Goal: Information Seeking & Learning: Check status

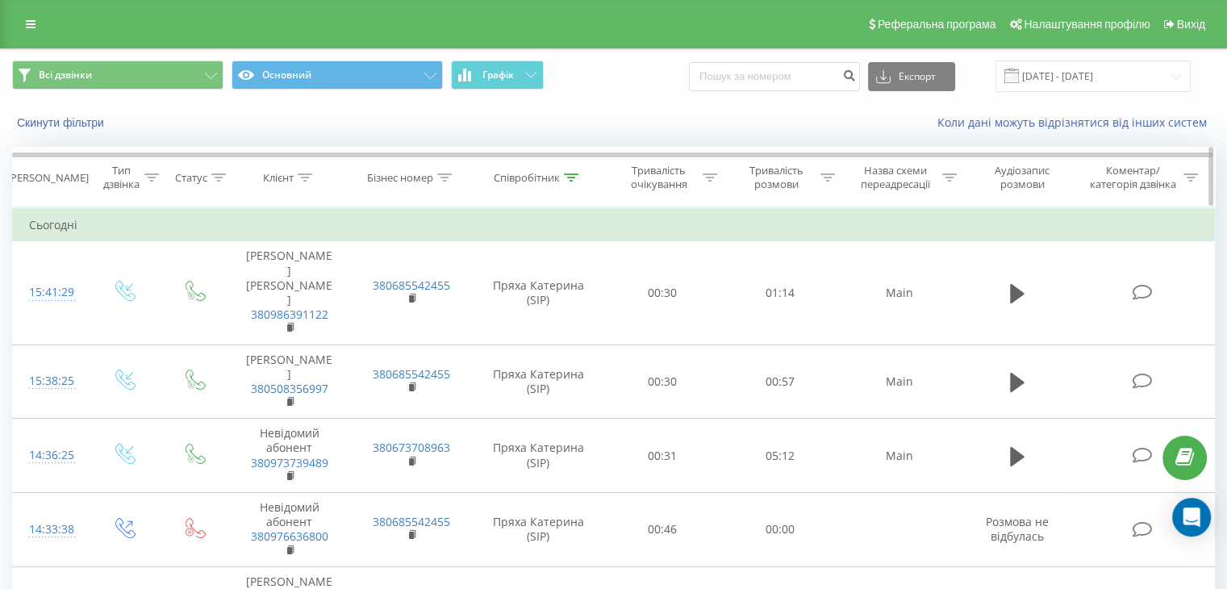
click at [561, 172] on div "Співробітник" at bounding box center [536, 178] width 85 height 14
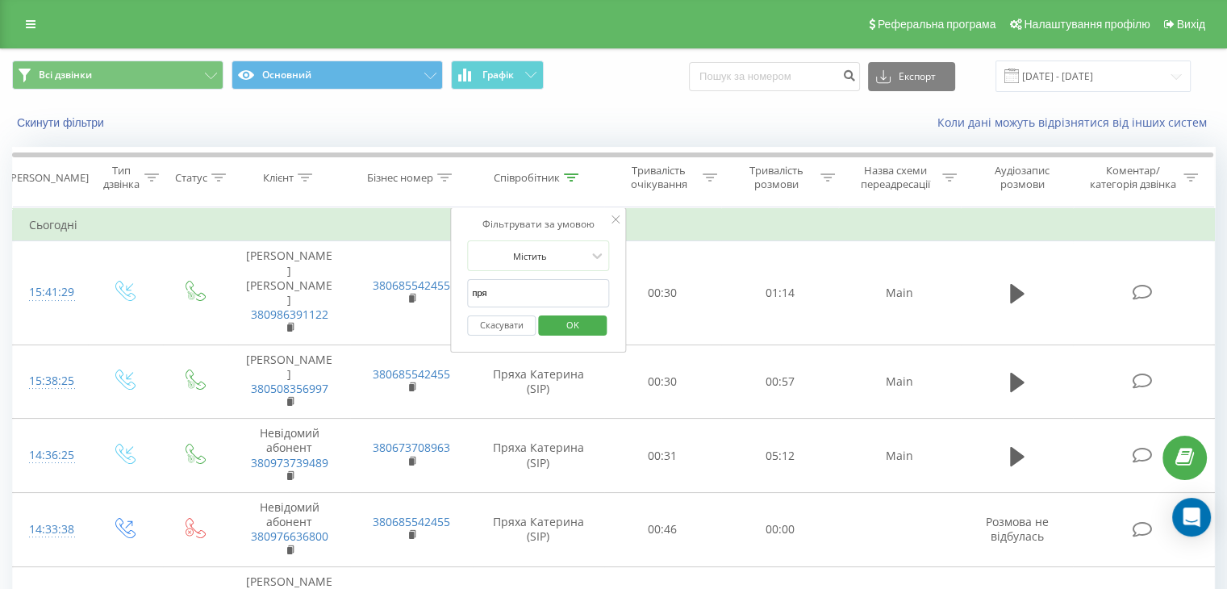
drag, startPoint x: 22, startPoint y: 30, endPoint x: 41, endPoint y: 52, distance: 29.1
click at [22, 28] on link at bounding box center [30, 24] width 29 height 23
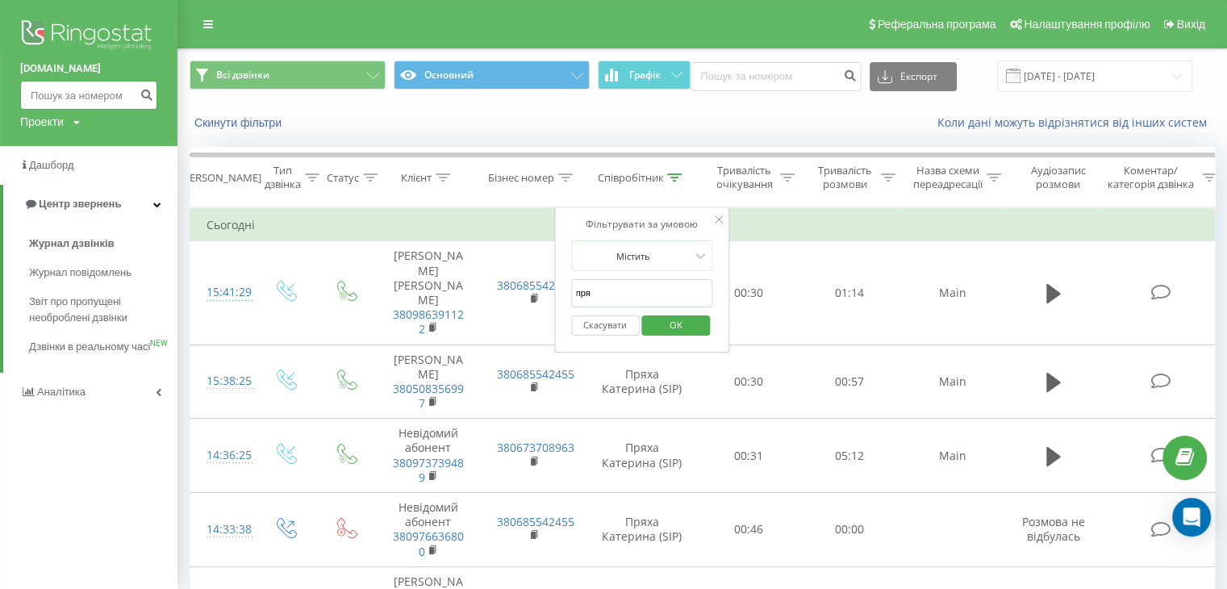
click at [87, 103] on input at bounding box center [88, 95] width 137 height 29
paste input "380 67 270 9537"
type input "380 67 270 9537"
click at [143, 92] on icon "submit" at bounding box center [147, 93] width 14 height 10
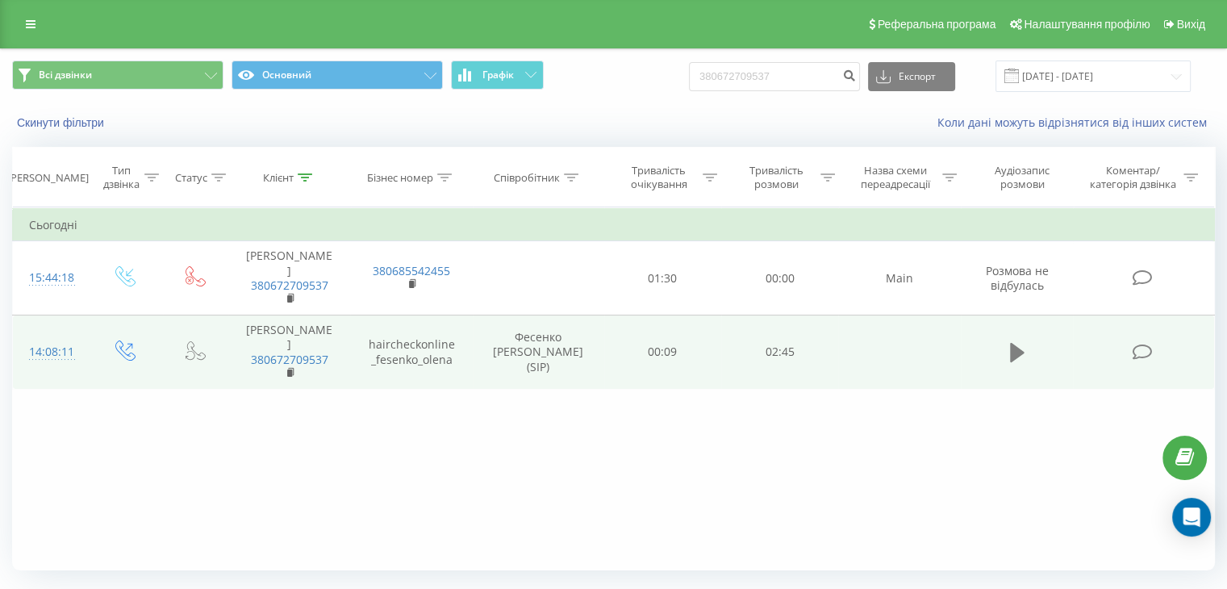
click at [1020, 343] on icon at bounding box center [1017, 352] width 15 height 19
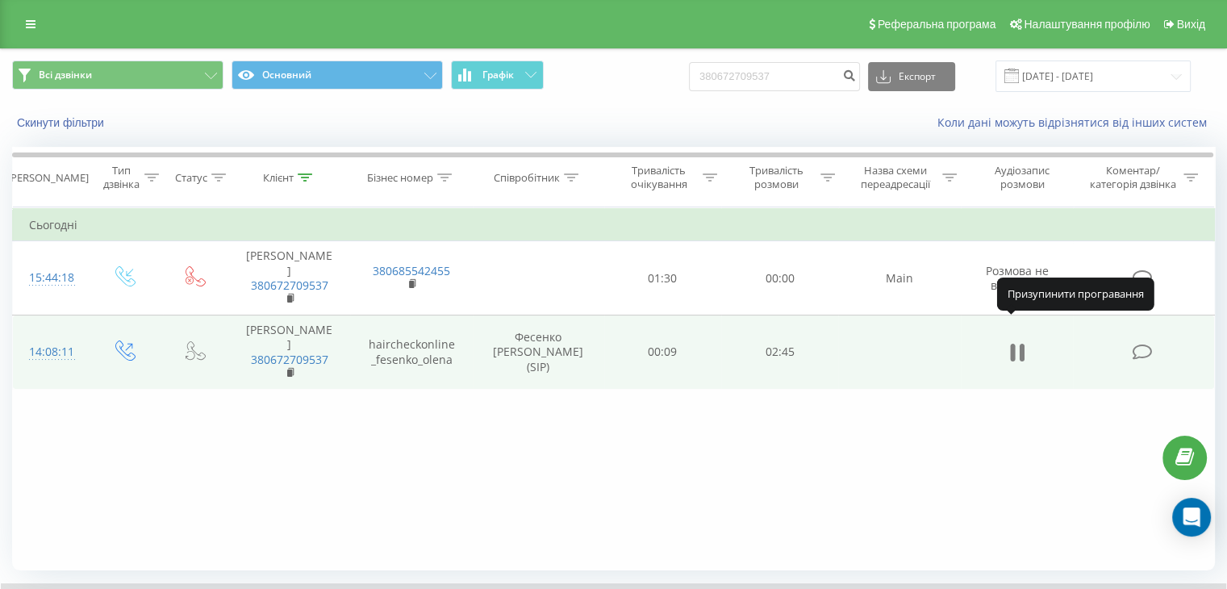
click at [1010, 344] on icon at bounding box center [1012, 353] width 5 height 18
click at [33, 22] on icon at bounding box center [31, 24] width 10 height 11
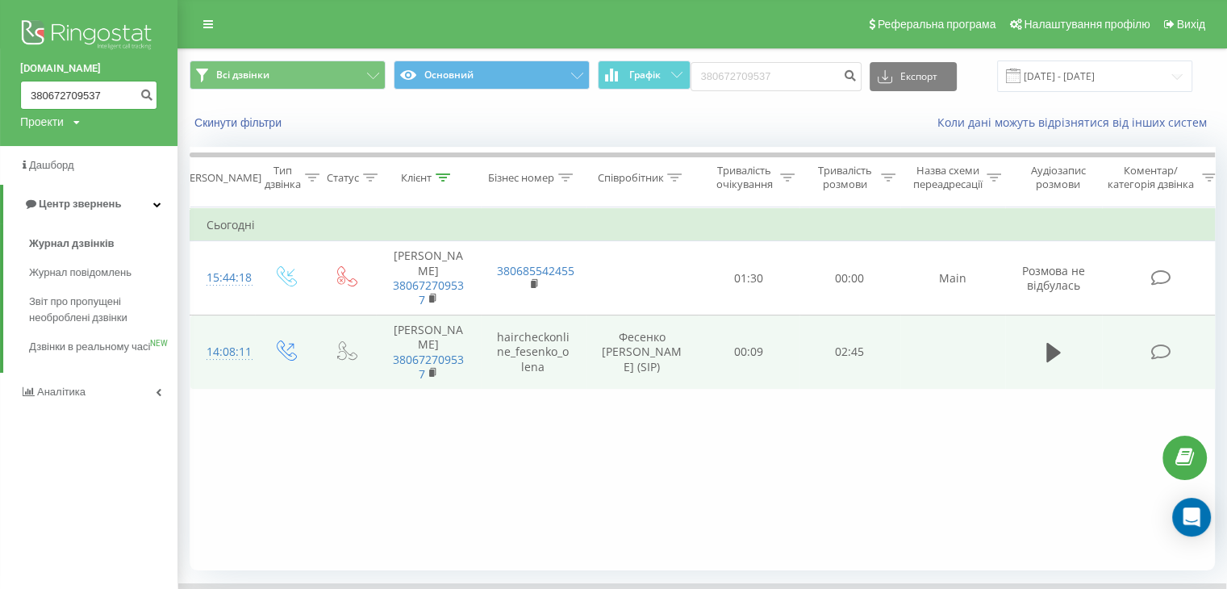
drag, startPoint x: 109, startPoint y: 99, endPoint x: 2, endPoint y: 94, distance: 106.6
click at [0, 104] on div "[DOMAIN_NAME] 380672709537 Проекти [DOMAIN_NAME]" at bounding box center [88, 73] width 177 height 146
click at [86, 245] on span "Журнал дзвінків" at bounding box center [72, 244] width 86 height 16
click at [87, 249] on span "Журнал дзвінків" at bounding box center [72, 244] width 86 height 16
click at [87, 242] on span "Журнал дзвінків" at bounding box center [72, 244] width 86 height 16
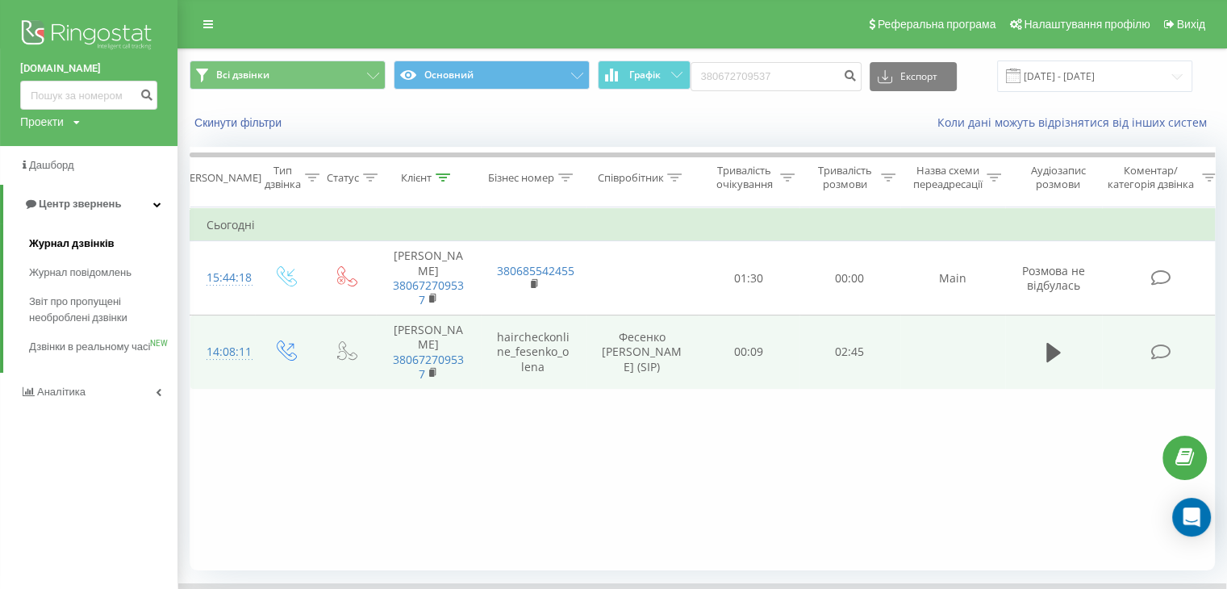
click at [87, 242] on span "Журнал дзвінків" at bounding box center [72, 244] width 86 height 16
